Goal: Task Accomplishment & Management: Manage account settings

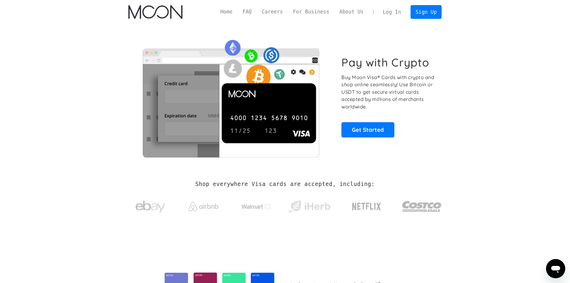
click at [393, 15] on link "Log In" at bounding box center [392, 11] width 28 height 13
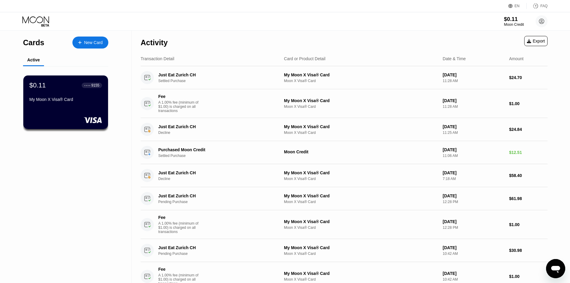
click at [511, 21] on div "$0.11" at bounding box center [514, 19] width 20 height 6
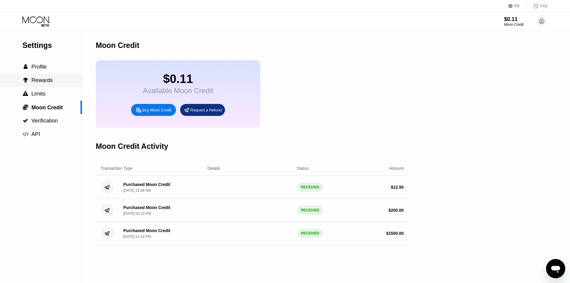
click at [59, 78] on div " Rewards" at bounding box center [41, 80] width 82 height 13
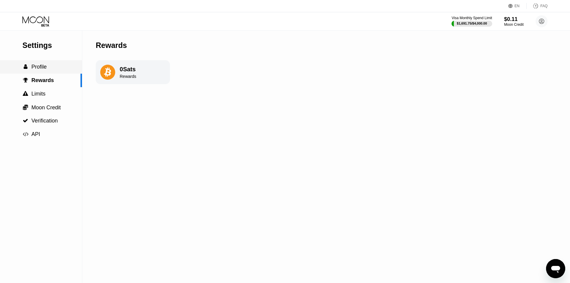
click at [35, 64] on div " Profile" at bounding box center [41, 66] width 82 height 13
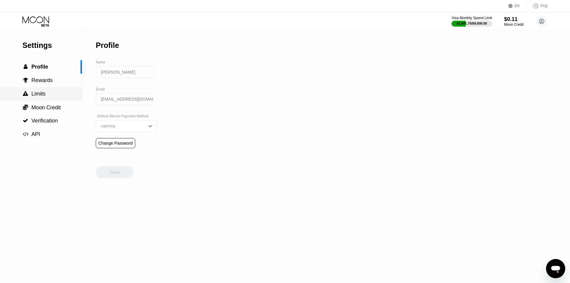
click at [37, 95] on span "Limits" at bounding box center [38, 94] width 14 height 6
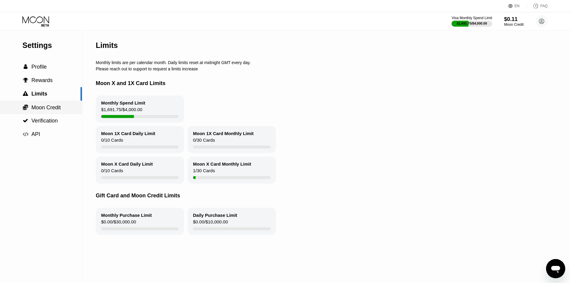
click at [43, 109] on span "Moon Credit" at bounding box center [45, 107] width 29 height 6
